Goal: Task Accomplishment & Management: Use online tool/utility

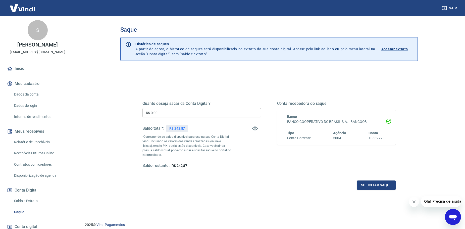
click at [226, 116] on input "R$ 0,00" at bounding box center [202, 112] width 119 height 9
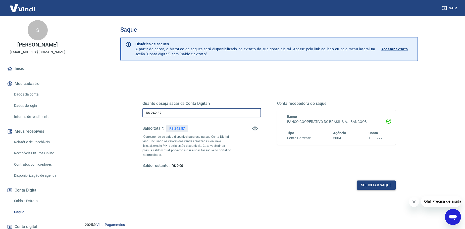
type input "R$ 242,87"
click at [366, 183] on button "Solicitar saque" at bounding box center [376, 185] width 39 height 9
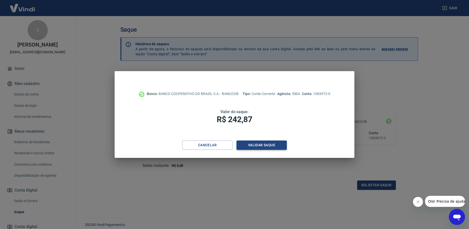
click at [284, 150] on button "Validar saque" at bounding box center [262, 145] width 50 height 9
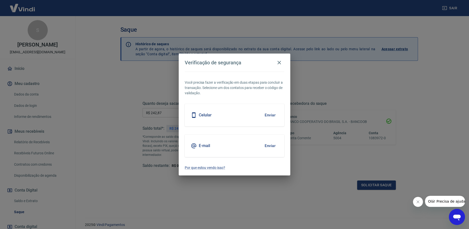
click at [267, 146] on button "Enviar" at bounding box center [270, 146] width 16 height 11
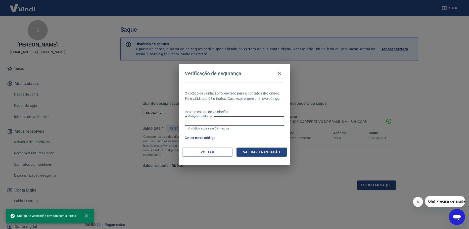
paste input "926593"
type input "926593"
click at [257, 153] on button "Validar transação" at bounding box center [262, 152] width 50 height 9
